Goal: Information Seeking & Learning: Learn about a topic

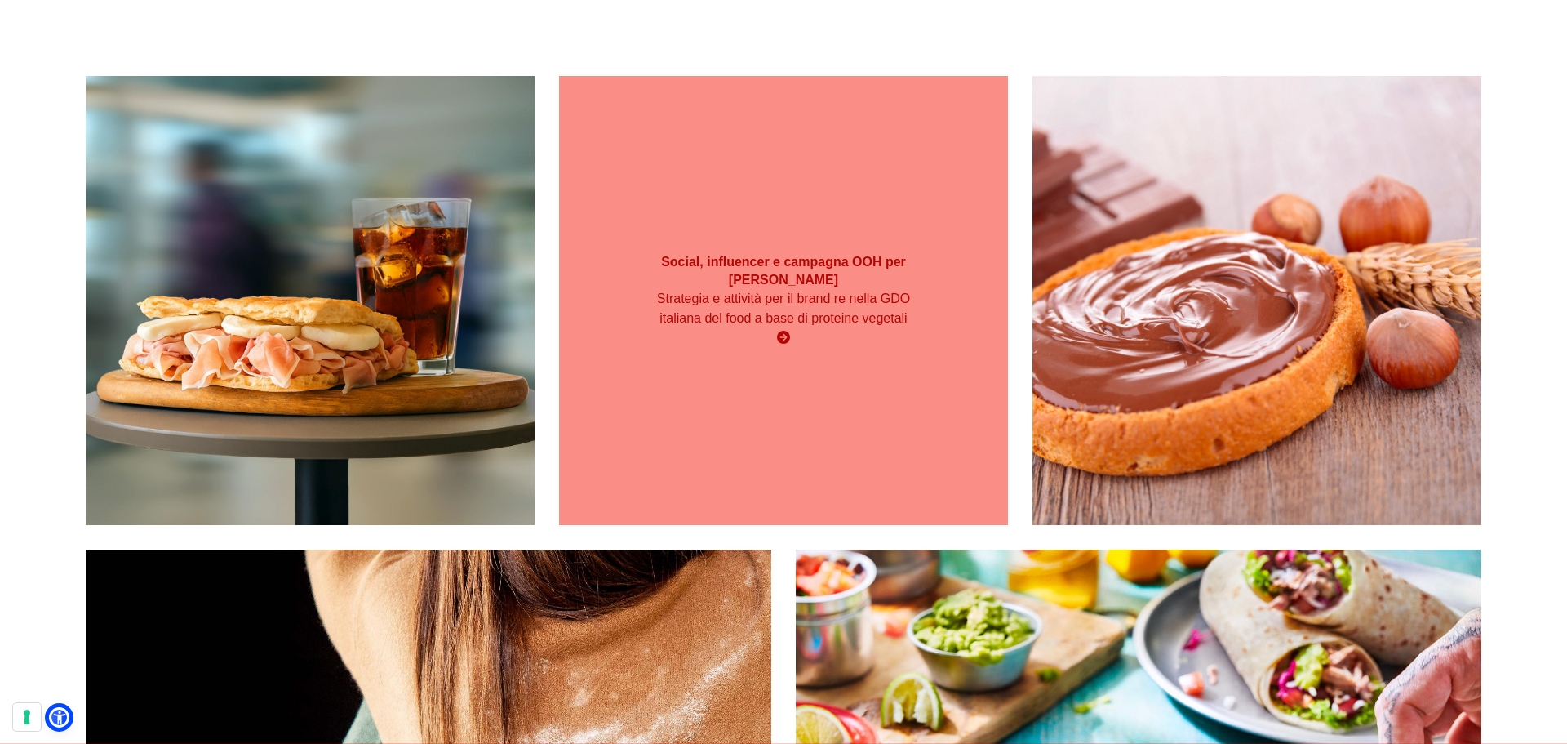
scroll to position [327, 0]
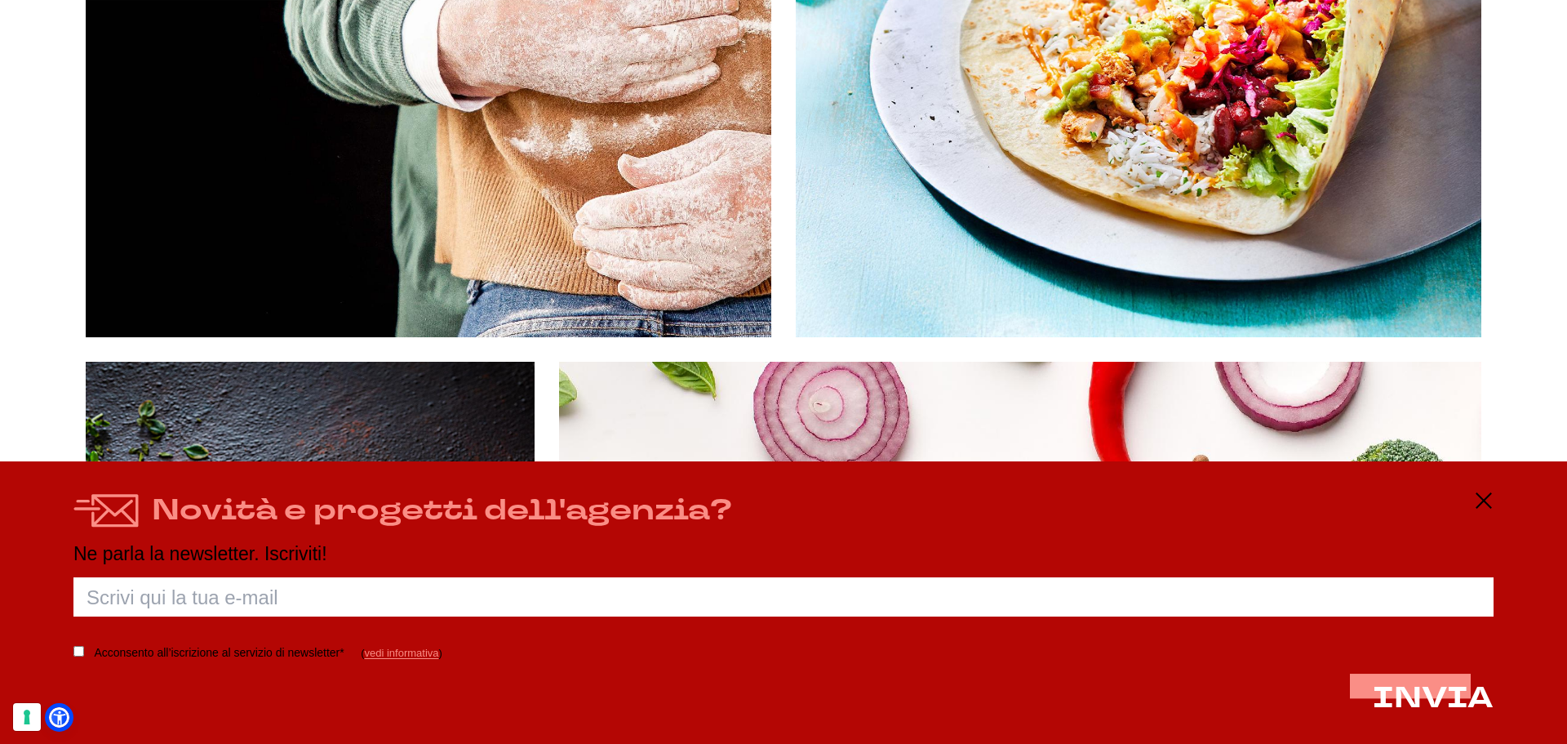
click at [1487, 490] on div "Novità e progetti dell'agenzia? Ne parla la newsletter. Iscriviti! Porca palett…" at bounding box center [783, 602] width 1567 height 282
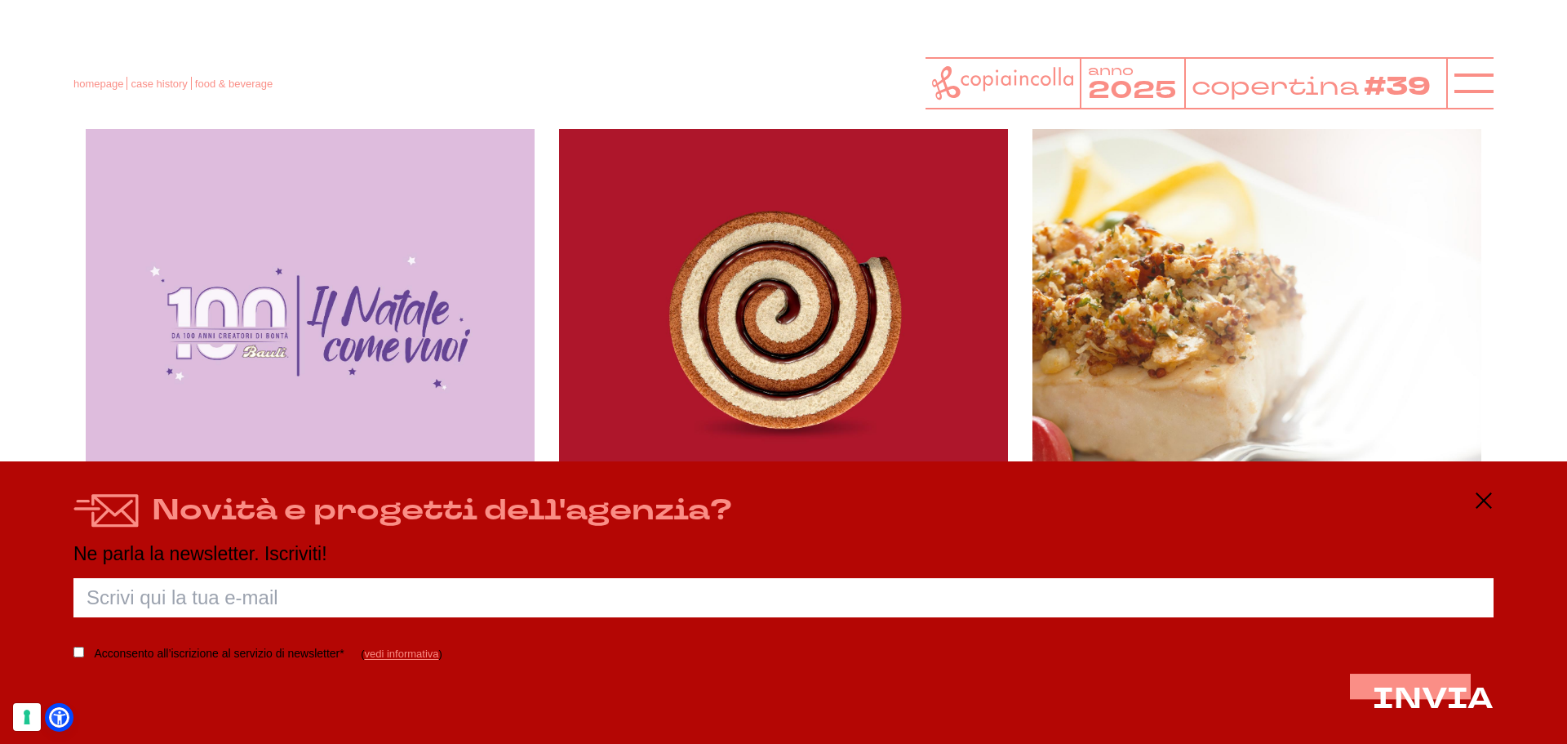
scroll to position [2694, 0]
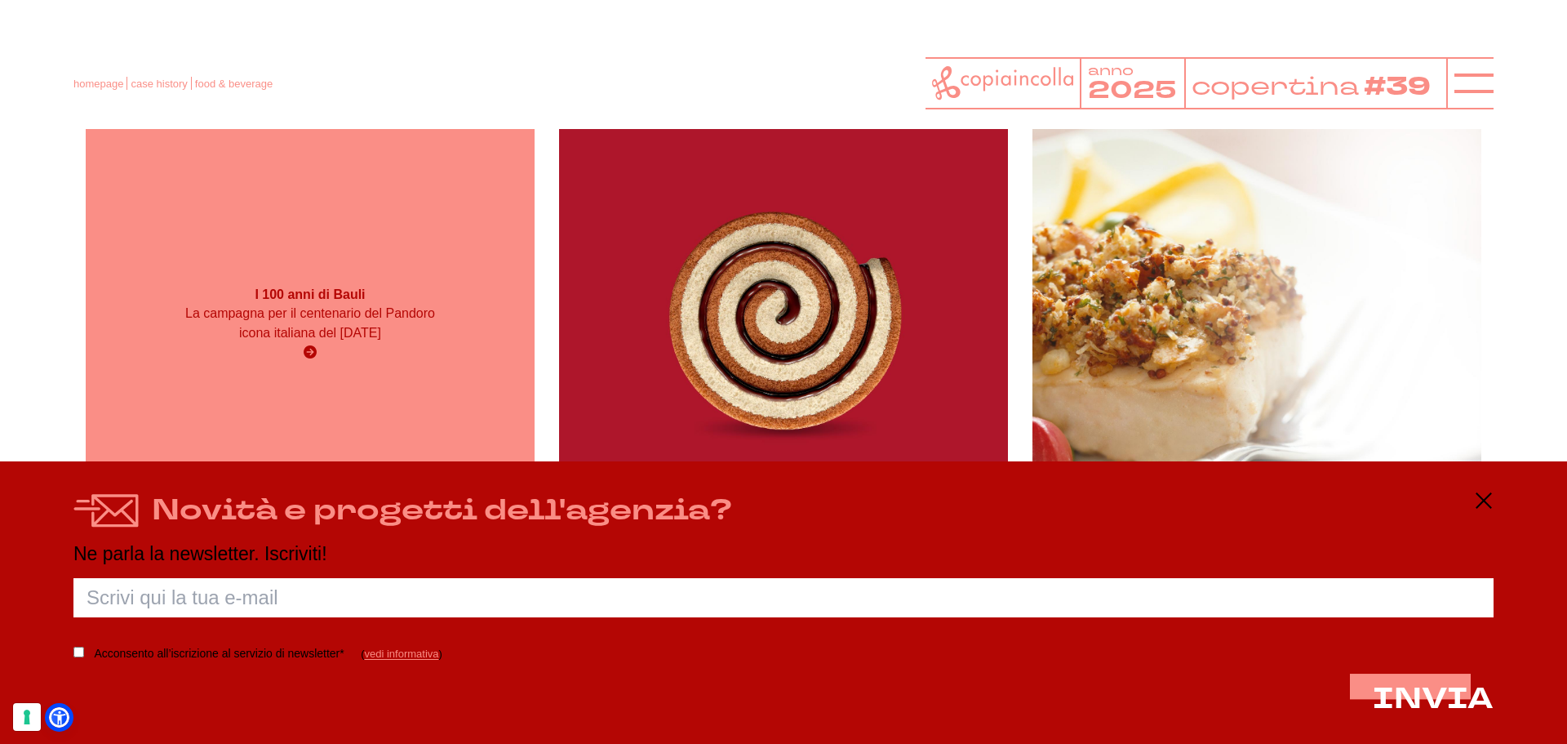
click at [353, 257] on div "I 100 anni di Bauli La campagna per il centenario del Pandoro icona italiana de…" at bounding box center [310, 324] width 449 height 449
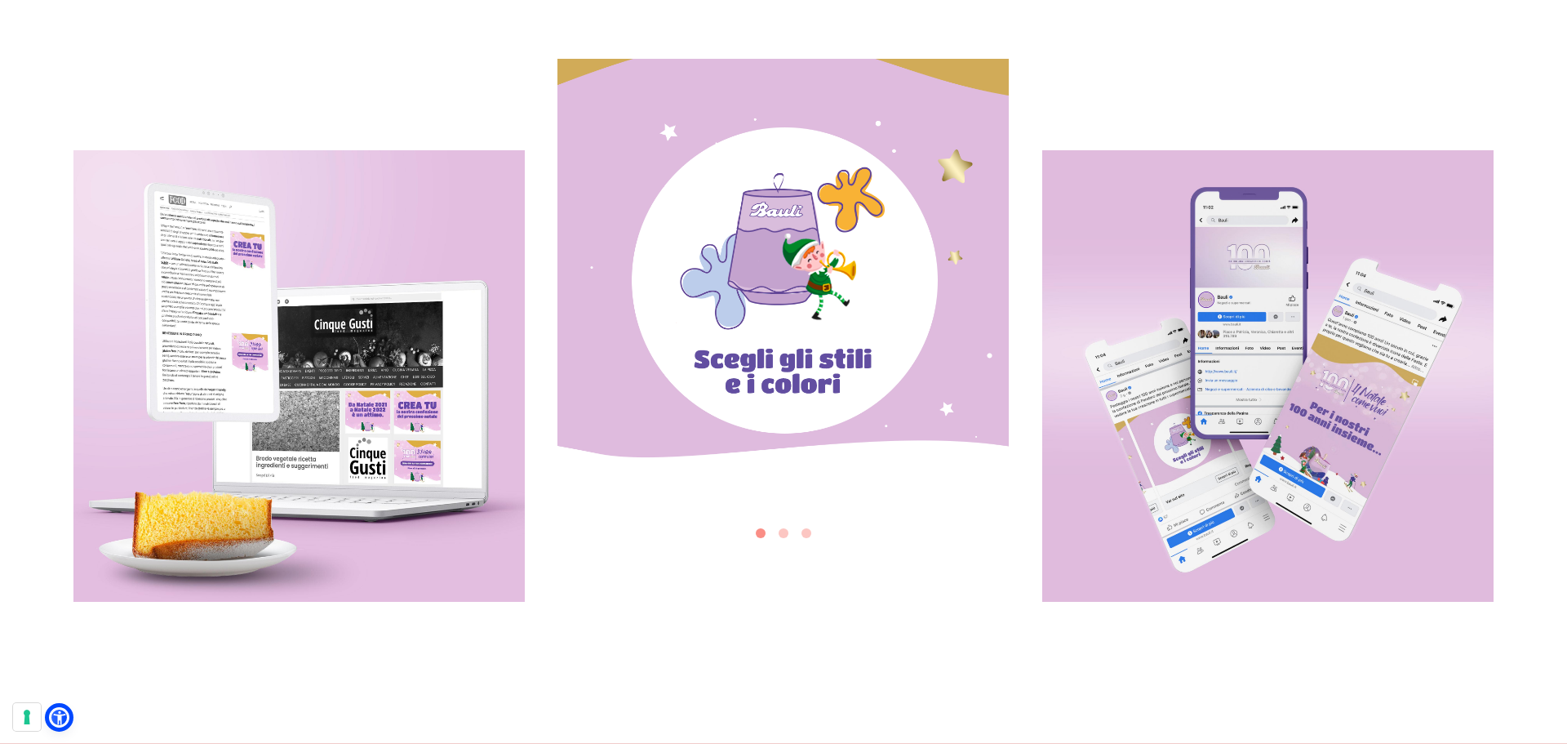
scroll to position [1959, 0]
click at [785, 531] on button "Go to slide 2" at bounding box center [784, 532] width 10 height 10
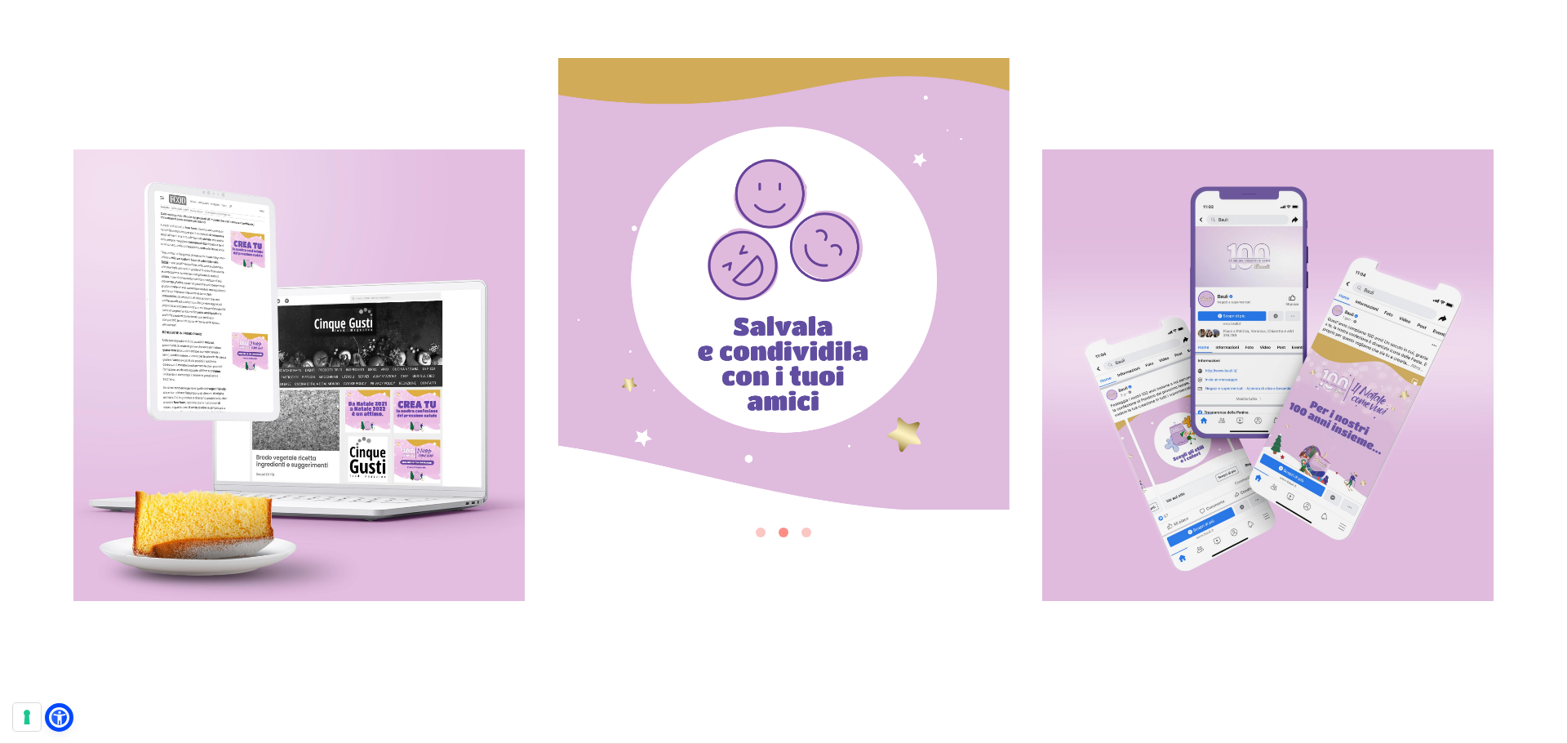
click at [806, 534] on button "Go to slide 3" at bounding box center [807, 532] width 10 height 10
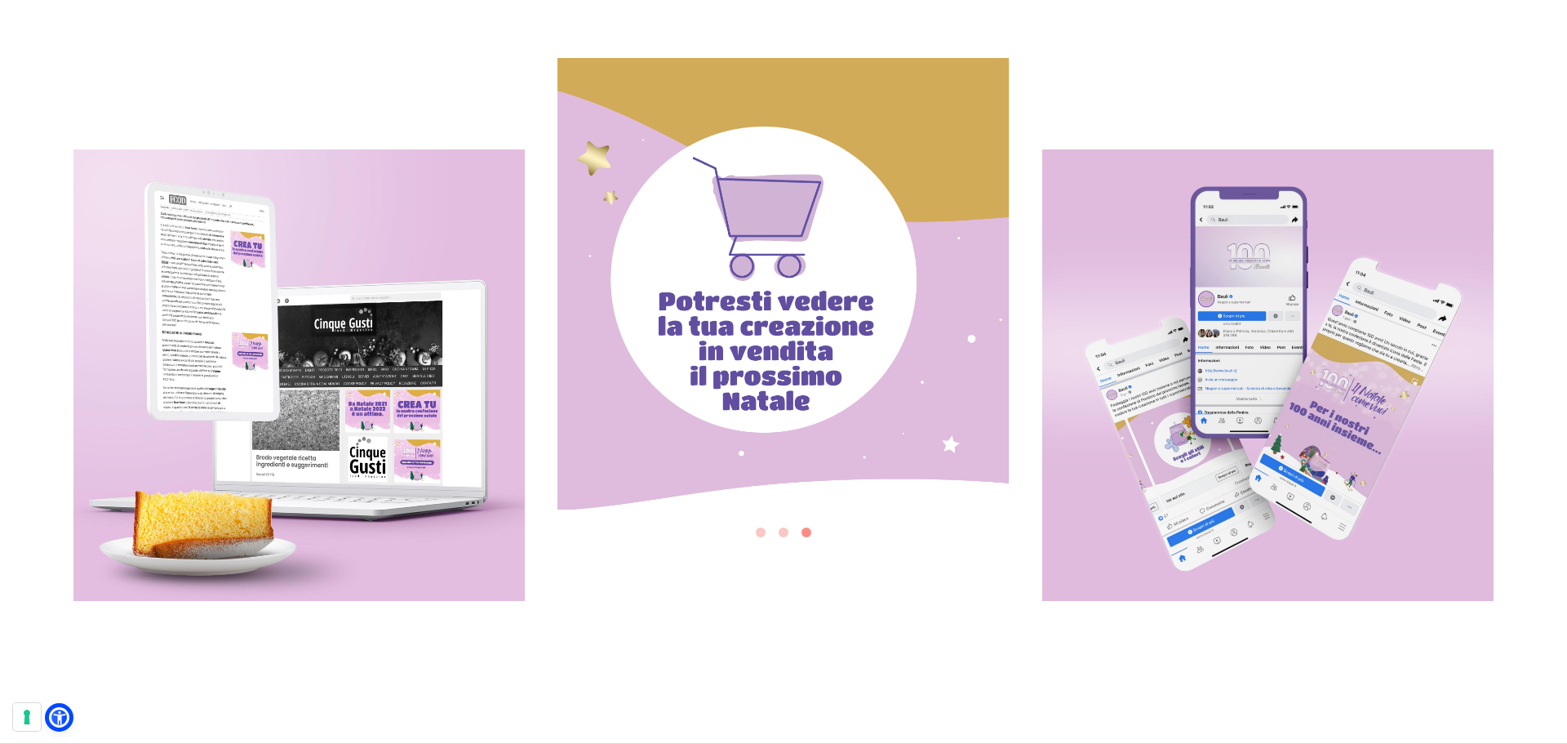
click at [788, 534] on button "Go to slide 2" at bounding box center [784, 532] width 10 height 10
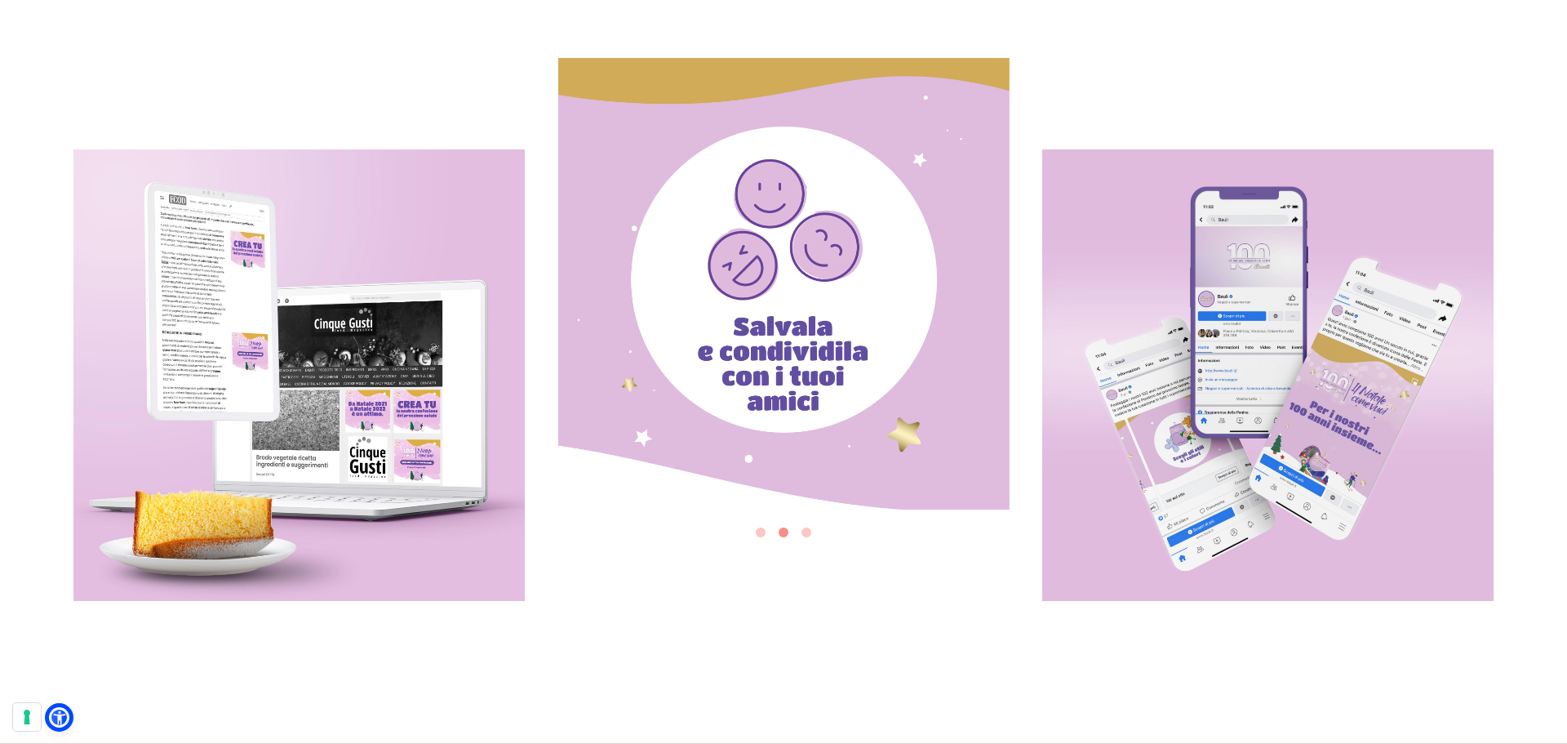
click at [764, 532] on button "Go to slide 1" at bounding box center [761, 532] width 10 height 10
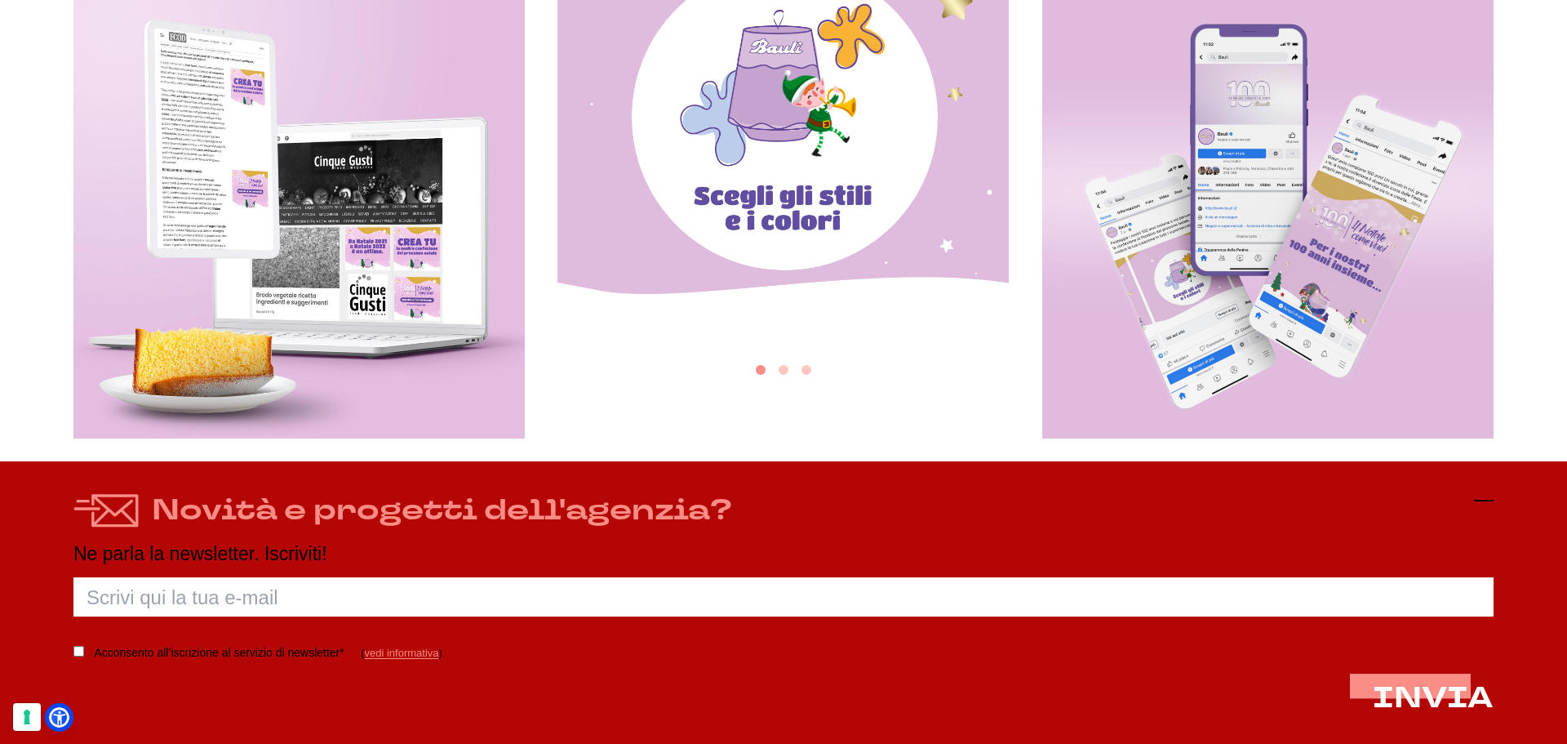
click at [1480, 504] on icon at bounding box center [1484, 501] width 20 height 20
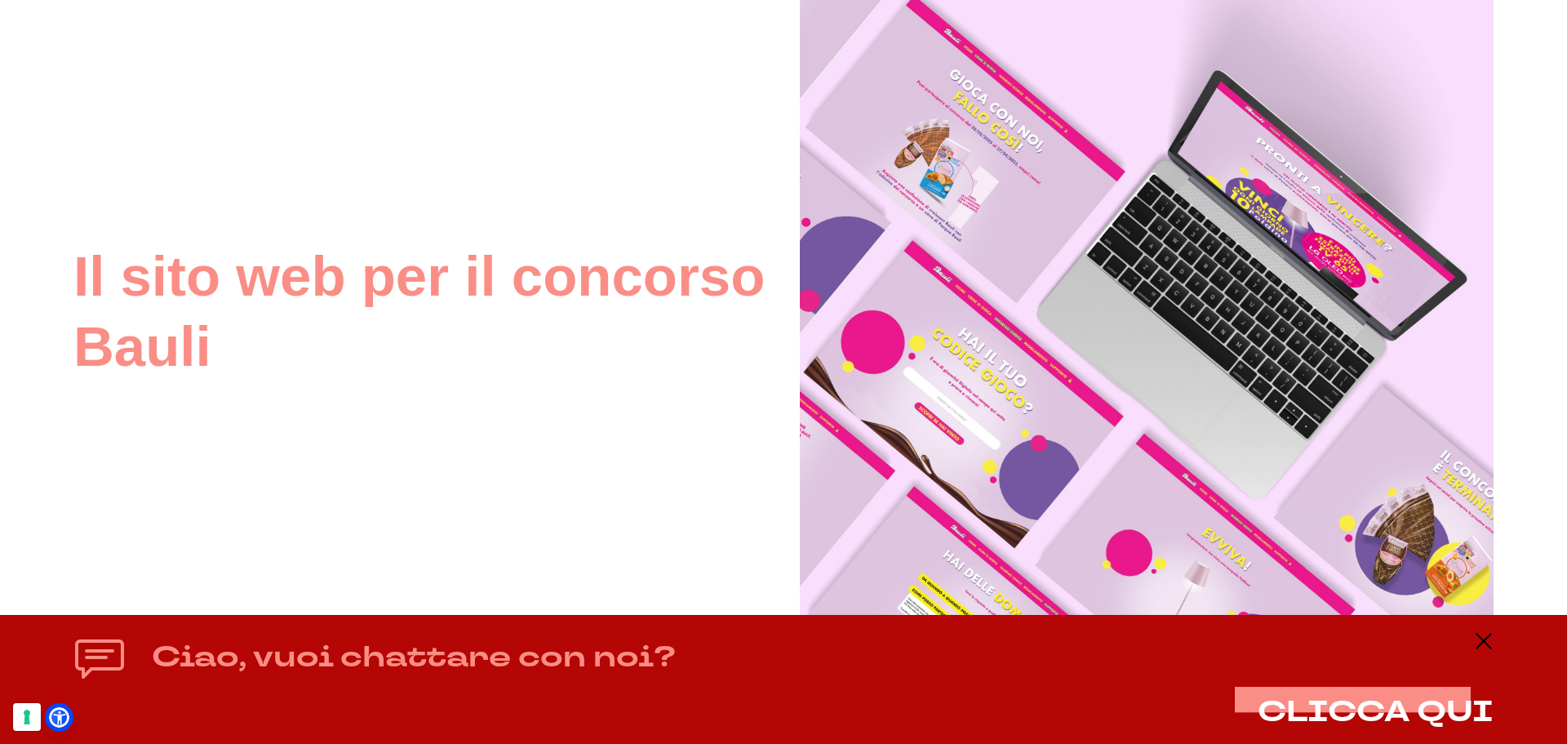
scroll to position [6204, 0]
